Goal: Task Accomplishment & Management: Use online tool/utility

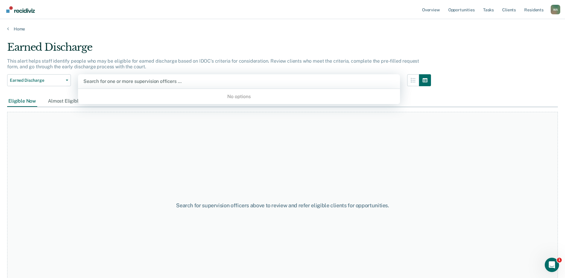
click at [130, 80] on div at bounding box center [238, 81] width 311 height 7
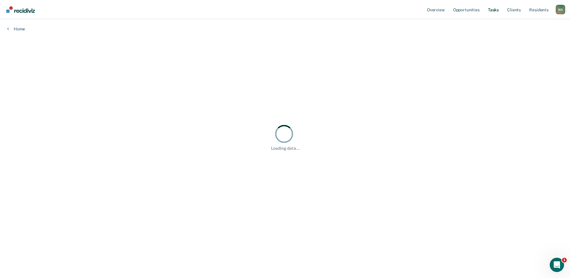
click at [494, 9] on link "Tasks" at bounding box center [492, 9] width 13 height 19
click at [404, 79] on main "option Scott Waskow, selected. Select is focused ,type to refine list, press Do…" at bounding box center [284, 141] width 427 height 244
click at [491, 9] on link "Tasks" at bounding box center [492, 9] width 13 height 19
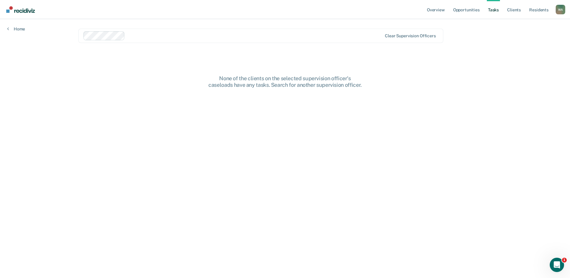
click at [491, 10] on link "Tasks" at bounding box center [492, 9] width 13 height 19
drag, startPoint x: 223, startPoint y: 111, endPoint x: 463, endPoint y: 9, distance: 260.0
click at [223, 111] on main "Clear supervision officers None of the clients on the selected supervision offi…" at bounding box center [284, 141] width 427 height 244
click at [463, 9] on link "Opportunities" at bounding box center [466, 9] width 29 height 19
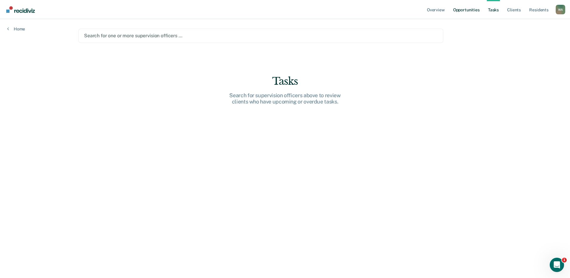
click at [471, 11] on link "Opportunities" at bounding box center [466, 9] width 29 height 19
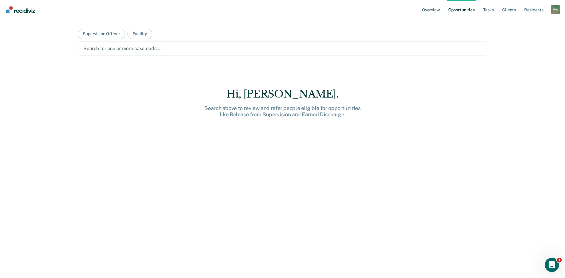
click at [157, 49] on div at bounding box center [282, 48] width 398 height 7
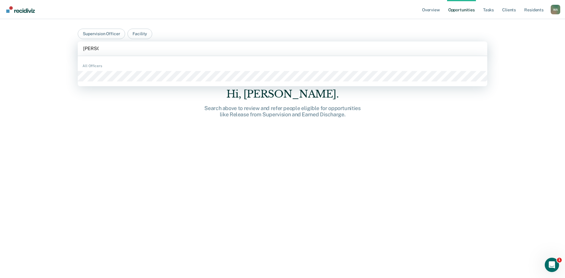
type input "Waskow"
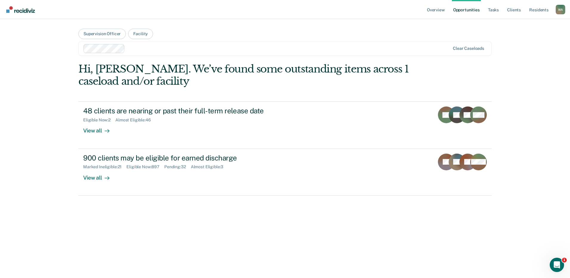
click at [95, 130] on div "View all" at bounding box center [99, 128] width 33 height 12
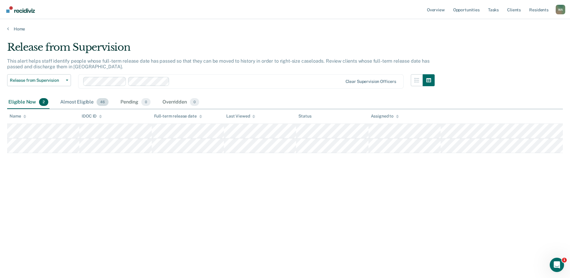
click at [71, 102] on div "Almost Eligible 46" at bounding box center [84, 102] width 51 height 13
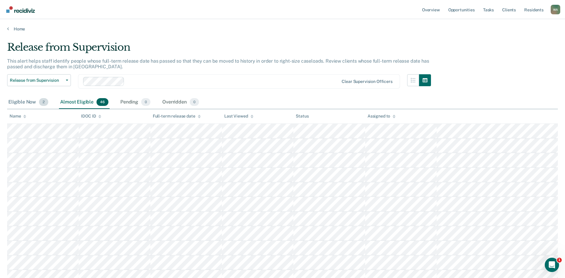
click at [27, 102] on div "Eligible Now 2" at bounding box center [28, 102] width 42 height 13
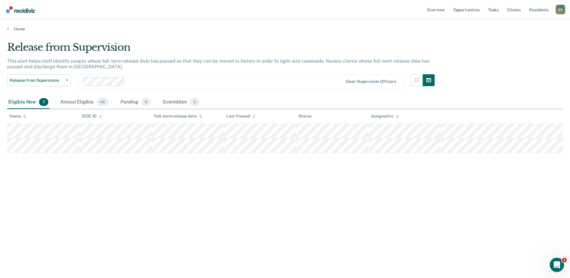
click at [209, 181] on div "Release from Supervision This alert helps staff identify people whose full-term…" at bounding box center [284, 137] width 555 height 192
click at [176, 203] on div "Release from Supervision This alert helps staff identify people whose full-term…" at bounding box center [284, 137] width 555 height 192
click at [233, 186] on div "Release from Supervision This alert helps staff identify people whose full-term…" at bounding box center [284, 137] width 555 height 192
